Goal: Book appointment/travel/reservation

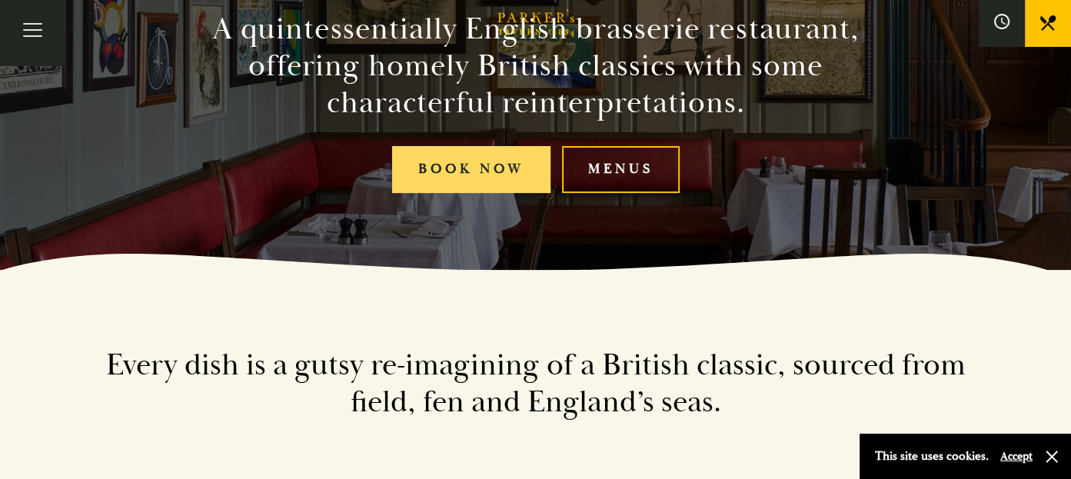
scroll to position [206, 0]
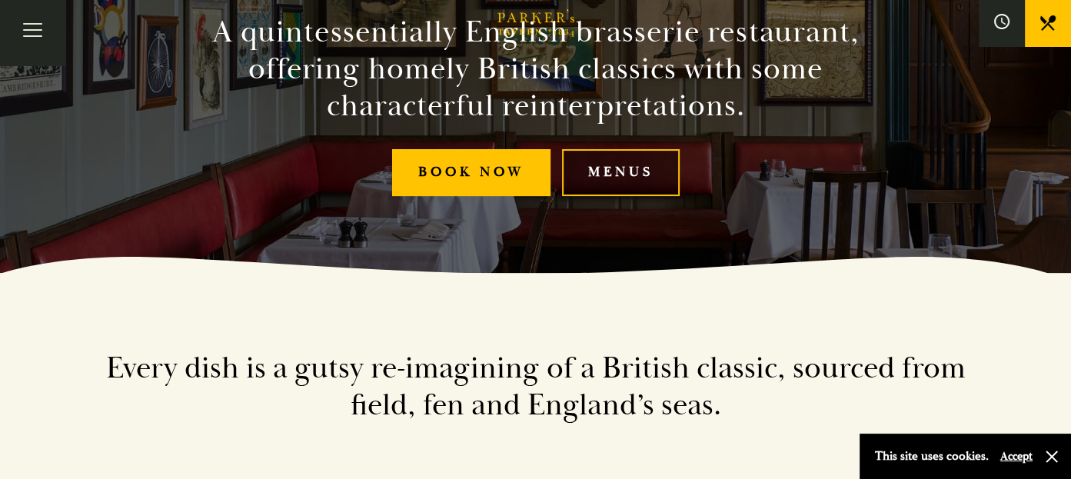
click at [606, 180] on link "Menus" at bounding box center [621, 172] width 118 height 47
click at [611, 168] on link "Menus" at bounding box center [621, 172] width 118 height 47
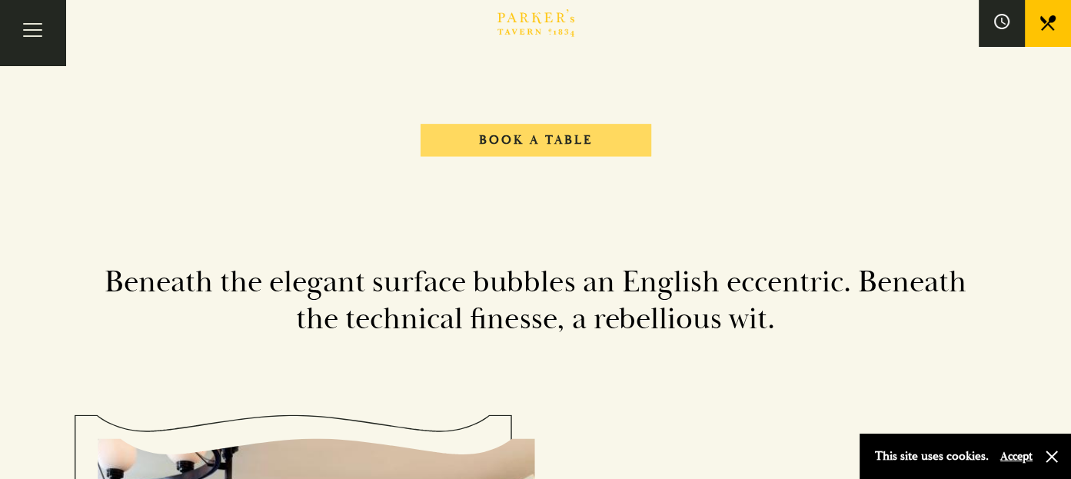
scroll to position [1858, 0]
click at [547, 131] on link "Book A Table" at bounding box center [536, 140] width 231 height 32
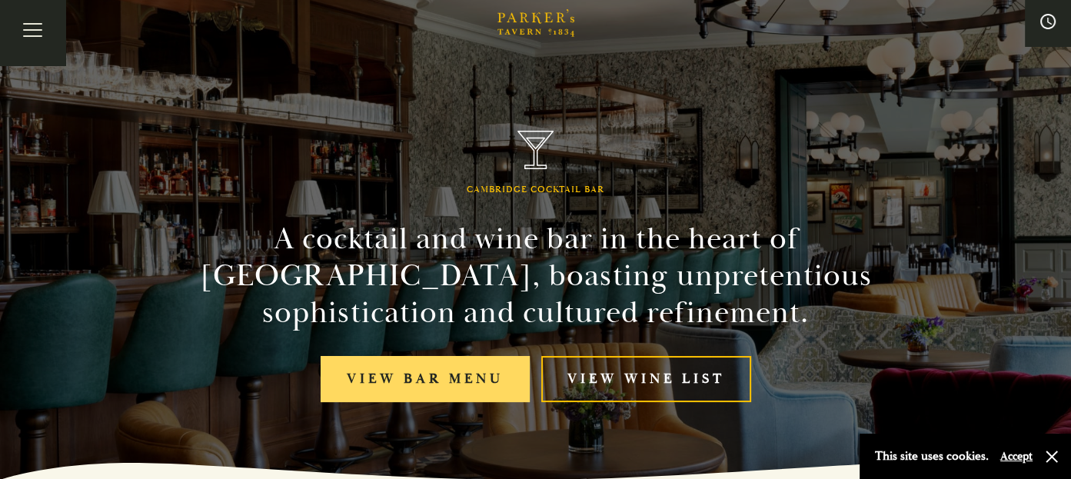
click at [485, 368] on link "View bar menu" at bounding box center [425, 379] width 209 height 47
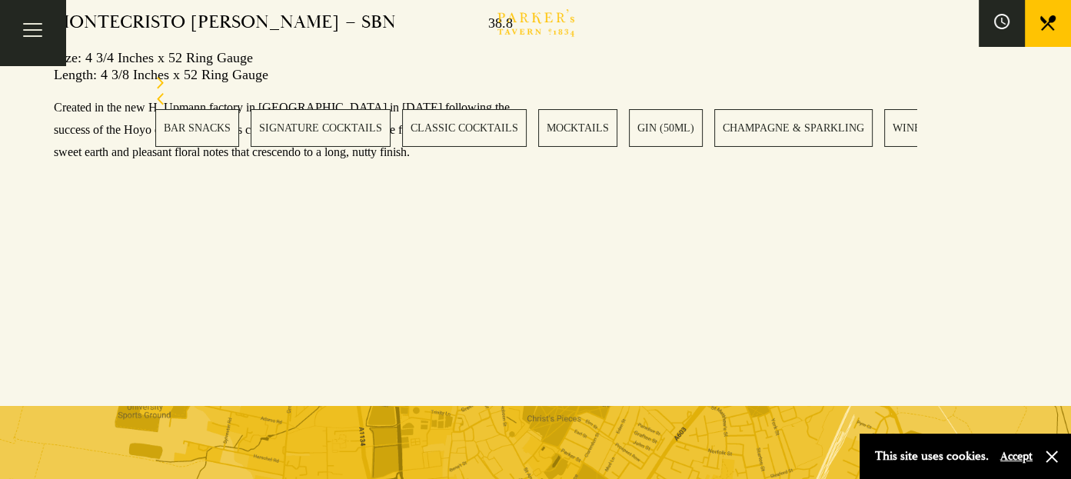
scroll to position [21452, 0]
